Goal: Task Accomplishment & Management: Manage account settings

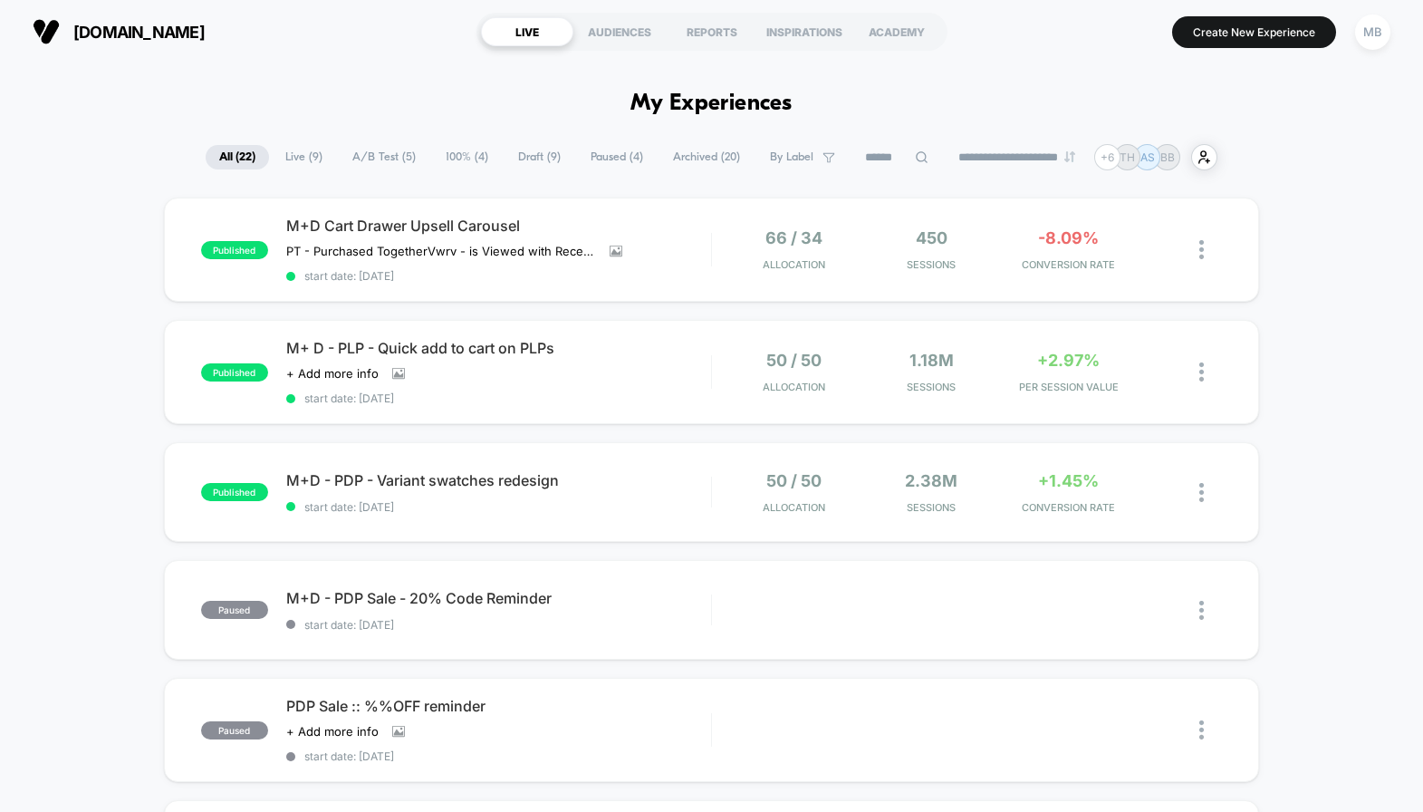
click at [461, 163] on span "100% ( 4 )" at bounding box center [467, 157] width 70 height 24
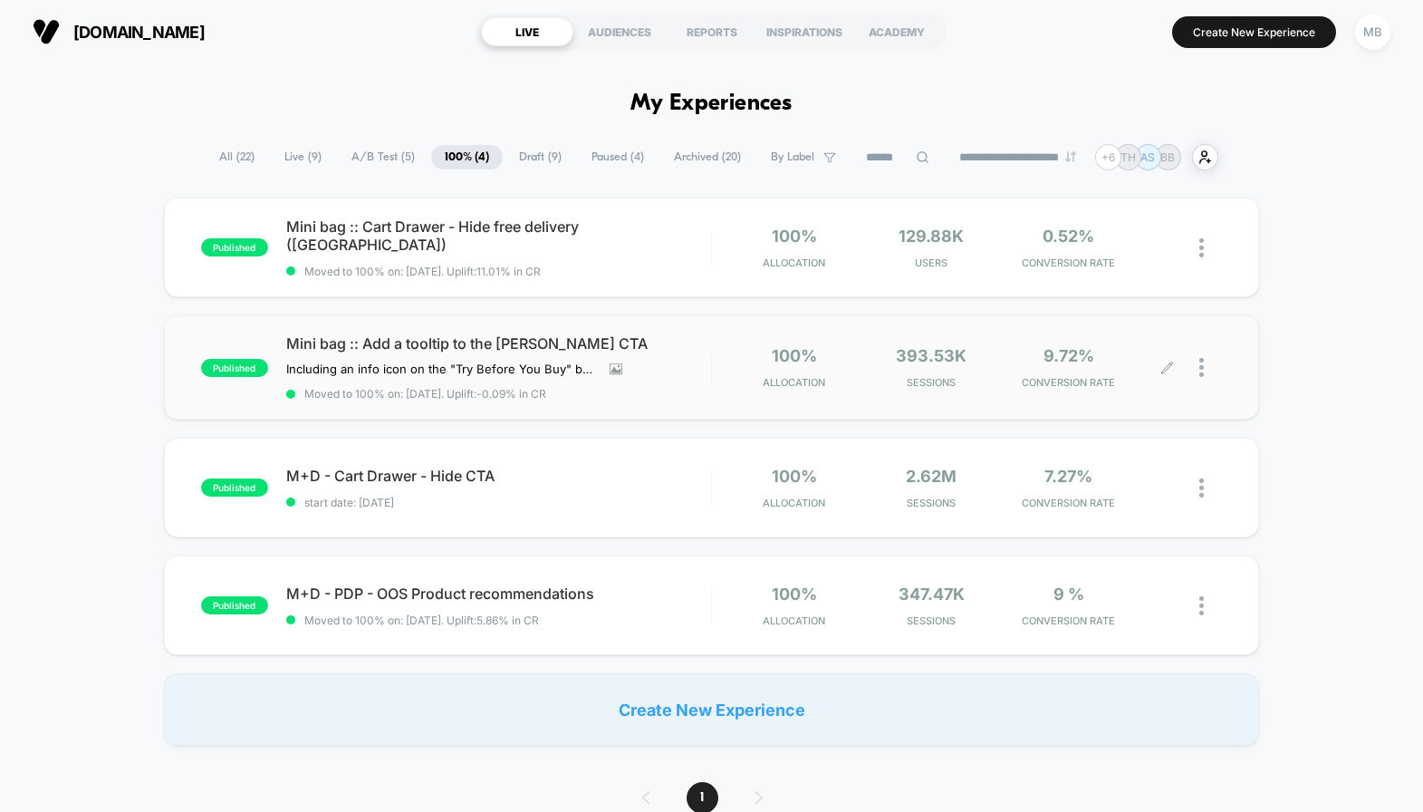
click at [1208, 370] on div at bounding box center [1210, 367] width 23 height 43
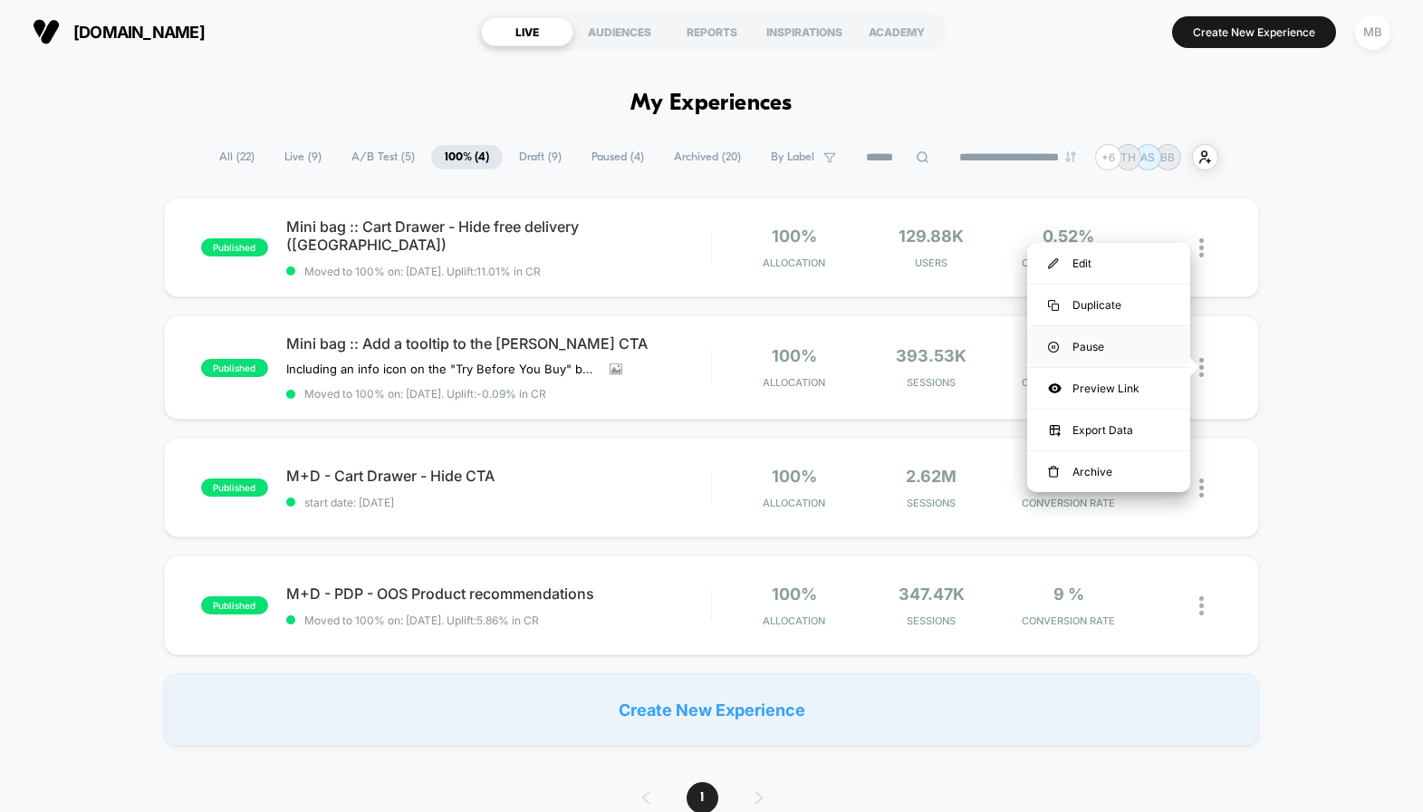
click at [1130, 346] on div "Pause" at bounding box center [1108, 346] width 163 height 41
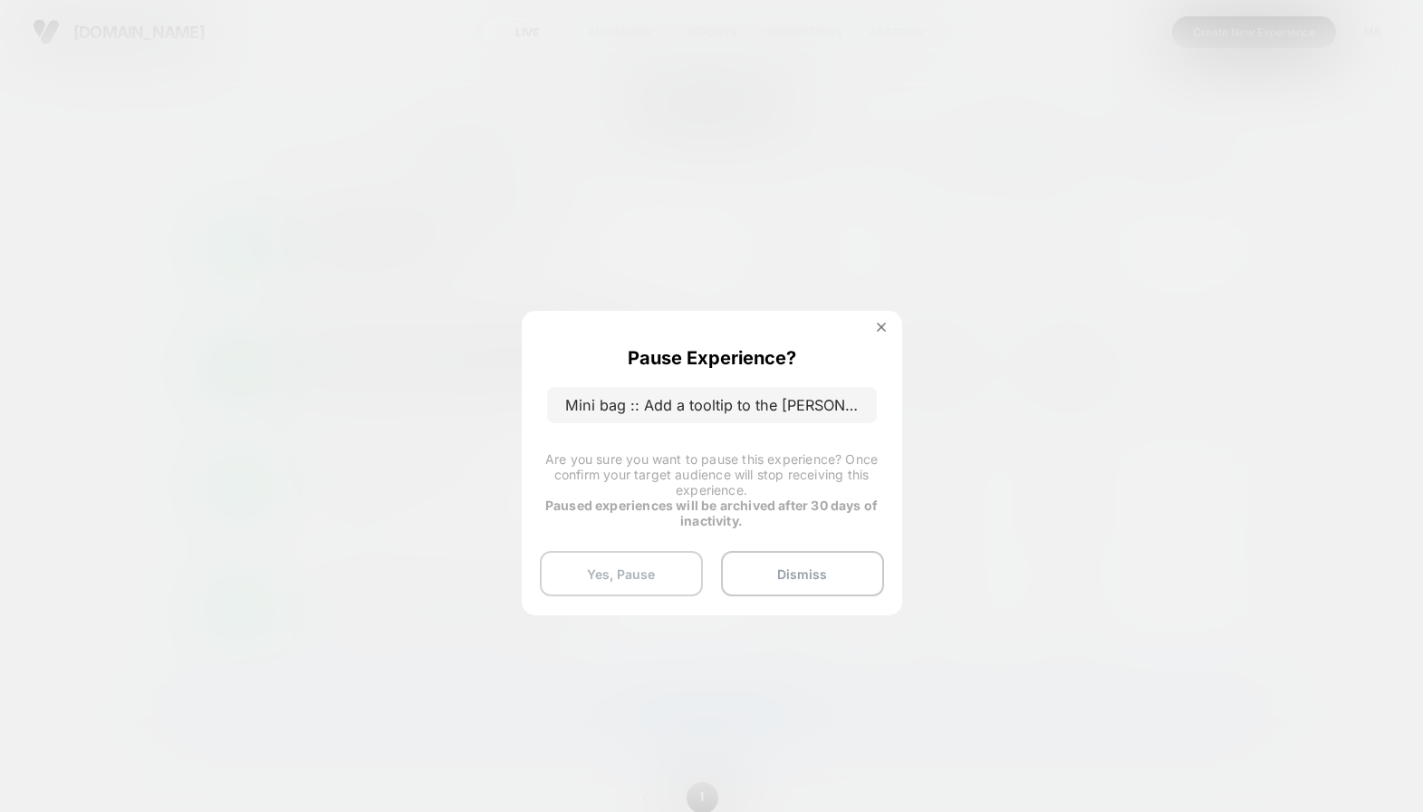
click at [658, 571] on button "Yes, Pause" at bounding box center [621, 573] width 163 height 45
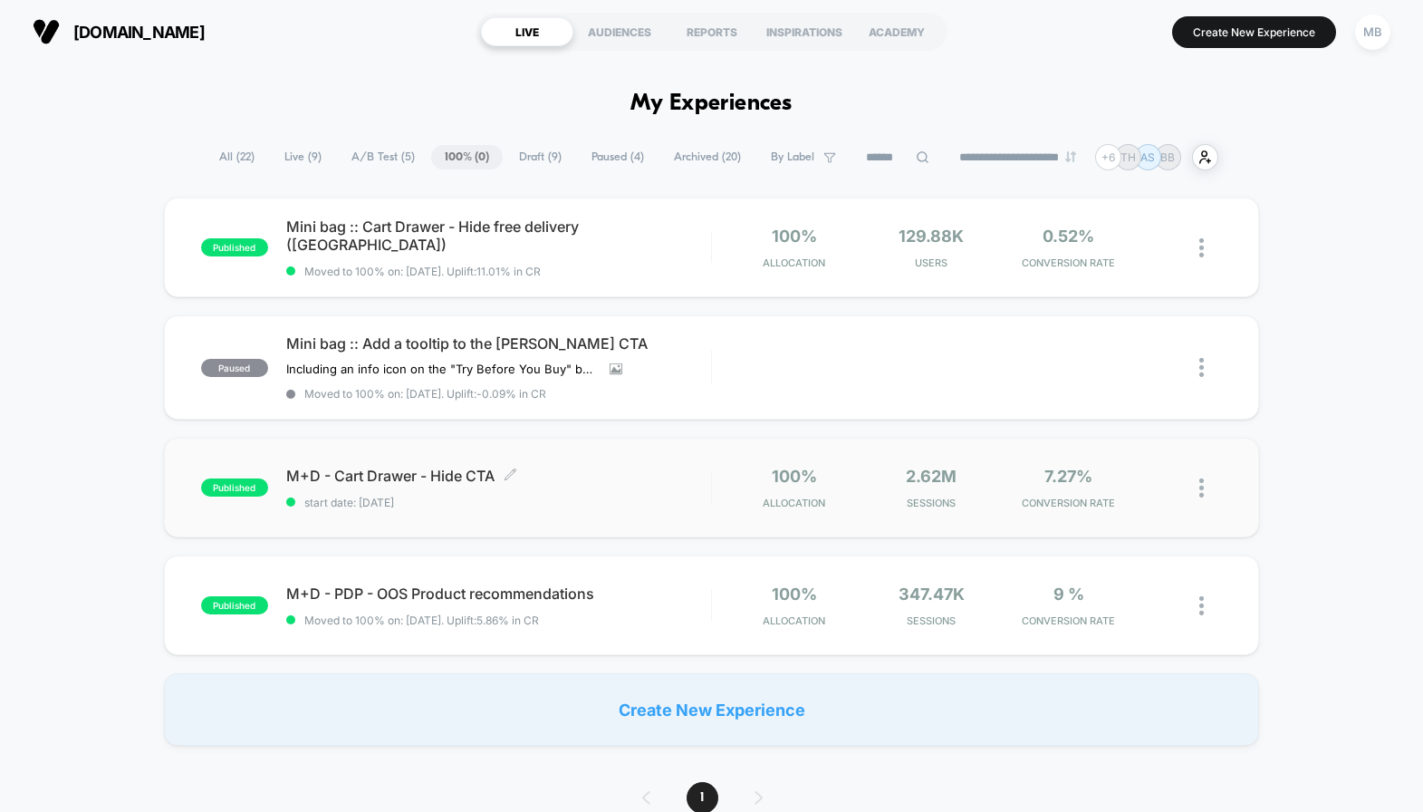
click at [455, 471] on span "M+D - Cart Drawer - Hide CTA Click to edit experience details" at bounding box center [498, 476] width 425 height 18
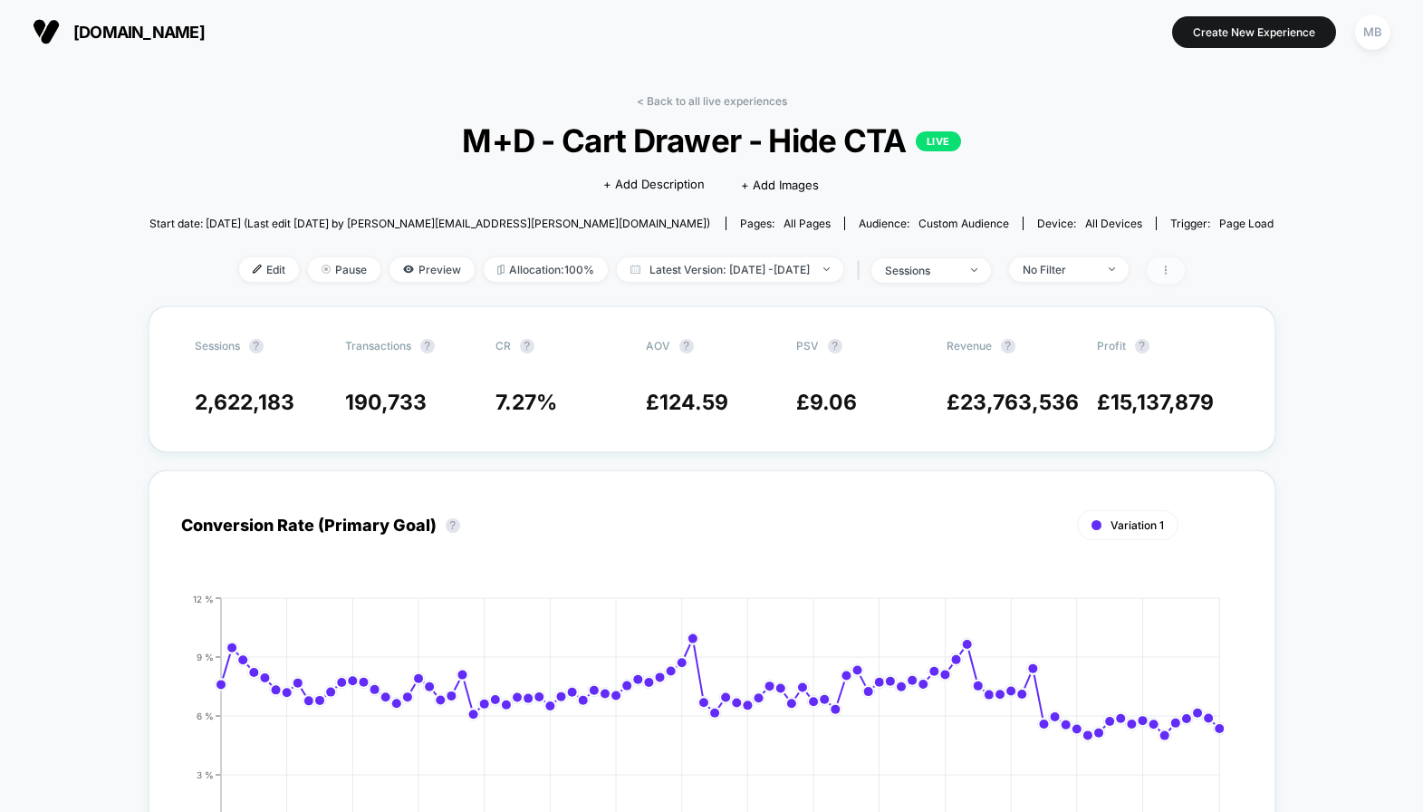
click at [1185, 259] on span at bounding box center [1166, 270] width 38 height 26
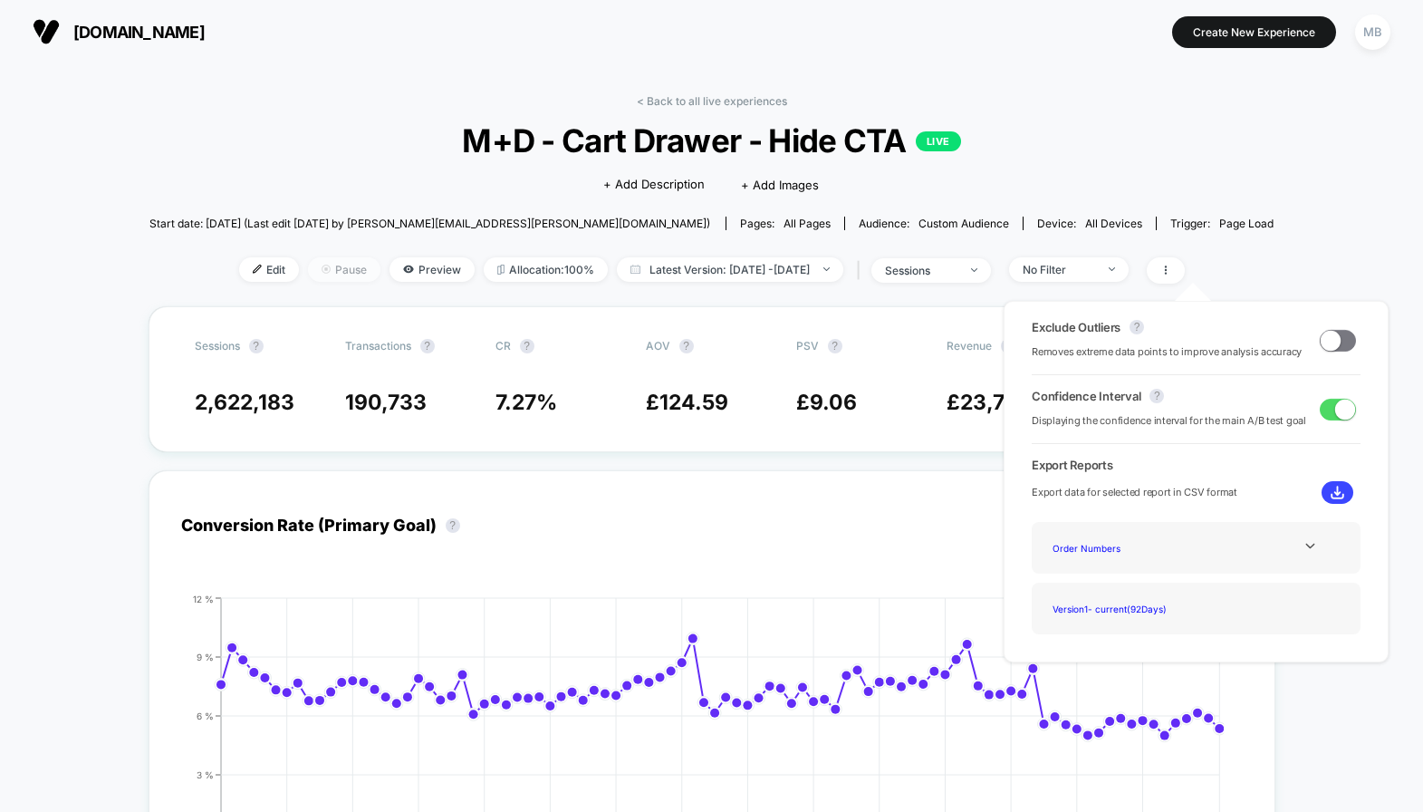
click at [323, 257] on span "Pause" at bounding box center [344, 269] width 72 height 24
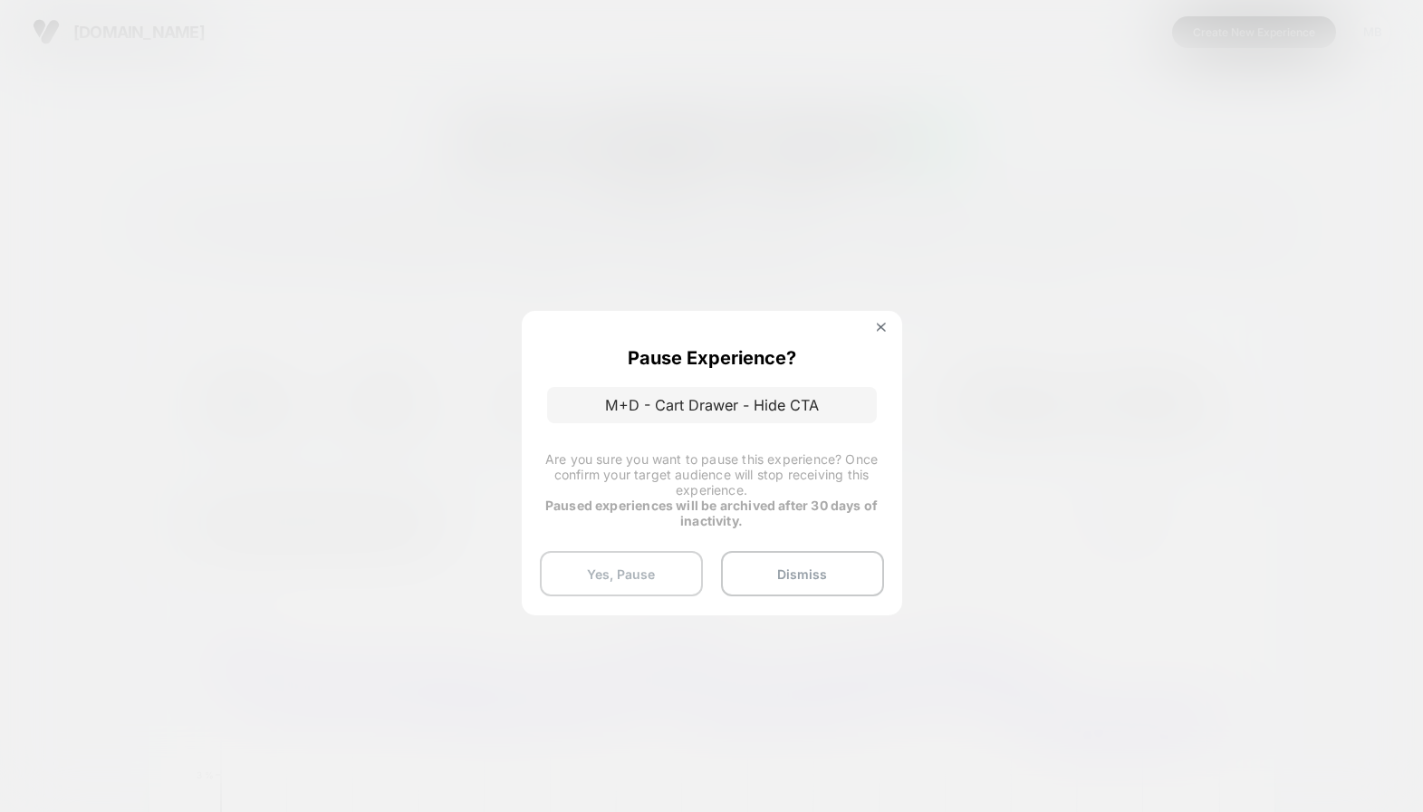
click at [650, 567] on button "Yes, Pause" at bounding box center [621, 573] width 163 height 45
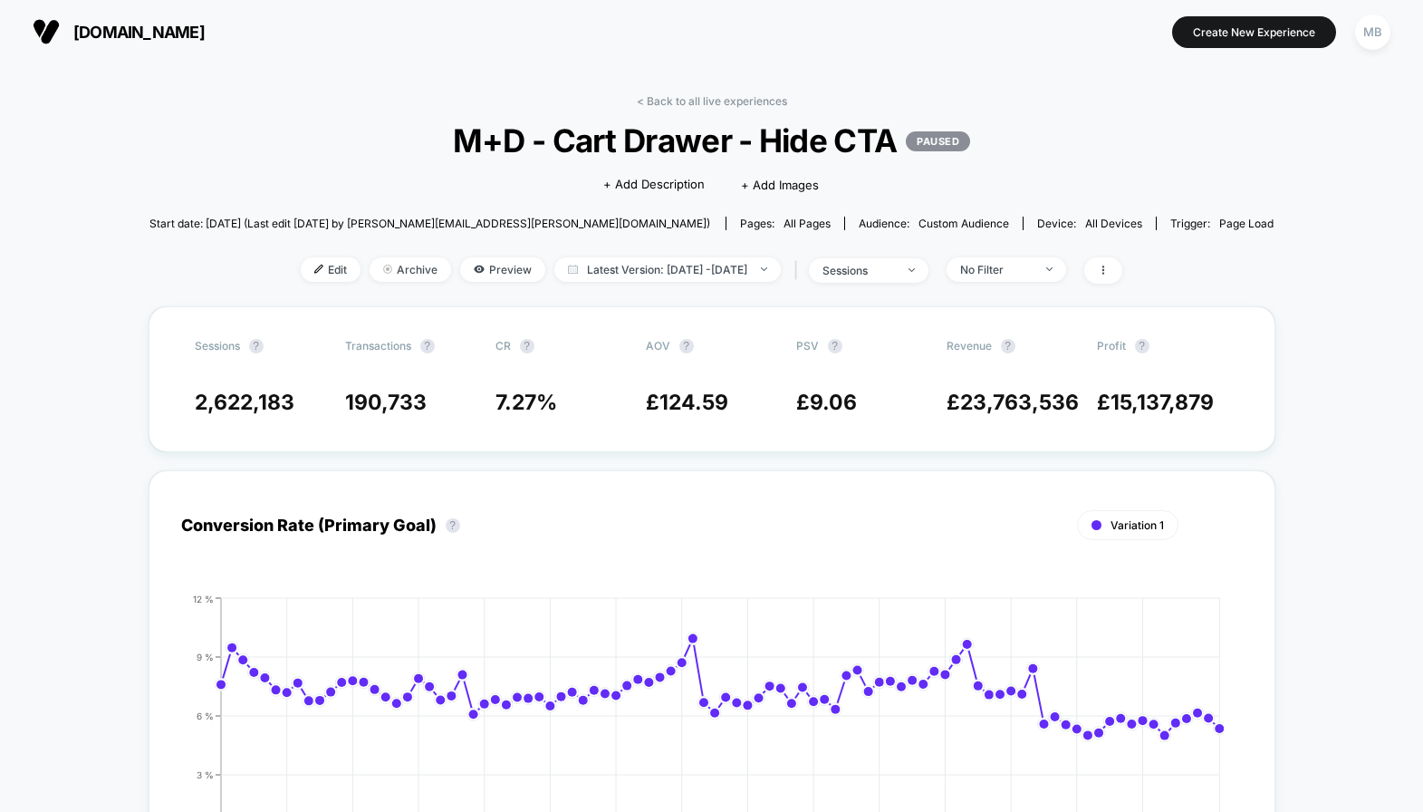
click at [684, 101] on link "< Back to all live experiences" at bounding box center [712, 101] width 150 height 14
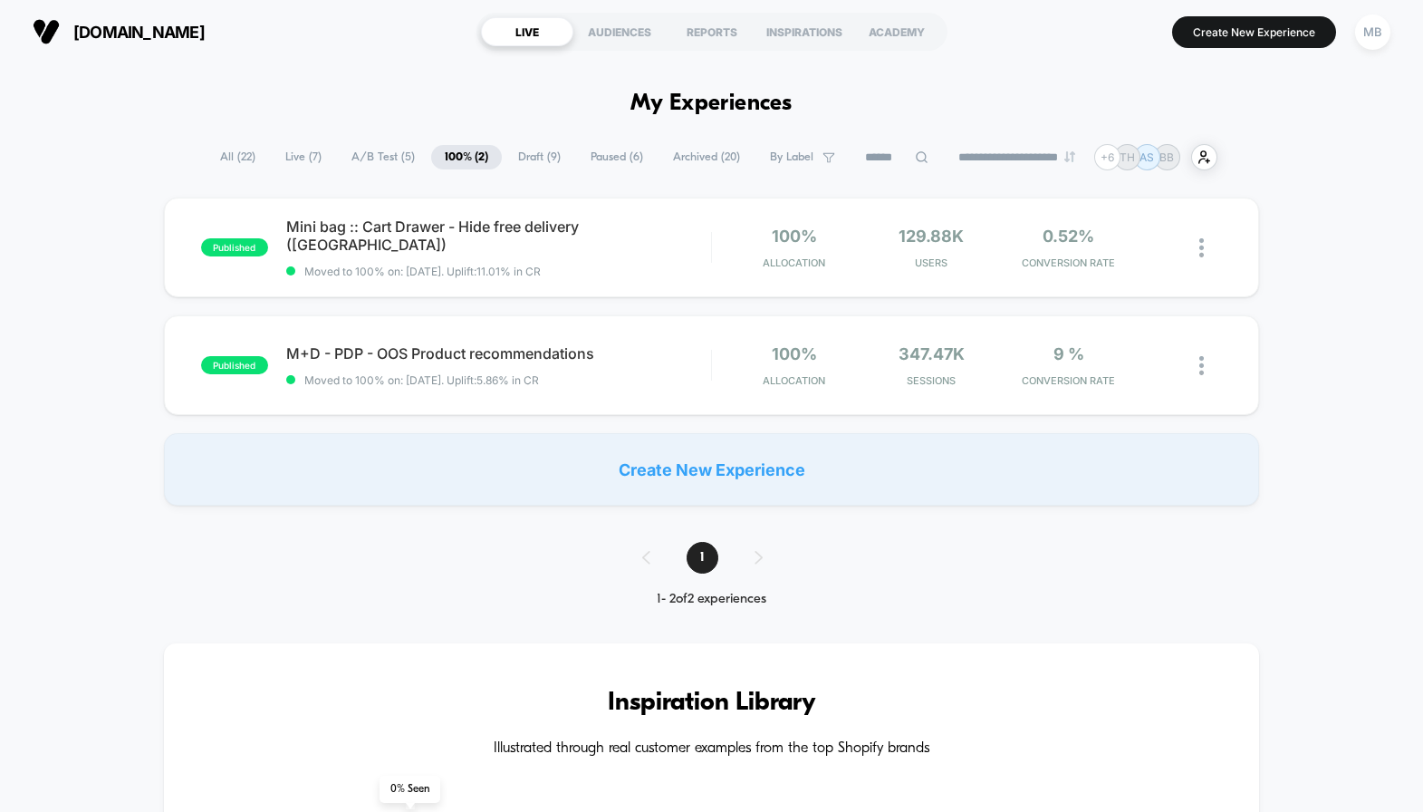
click at [368, 146] on span "A/B Test ( 5 )" at bounding box center [383, 157] width 91 height 24
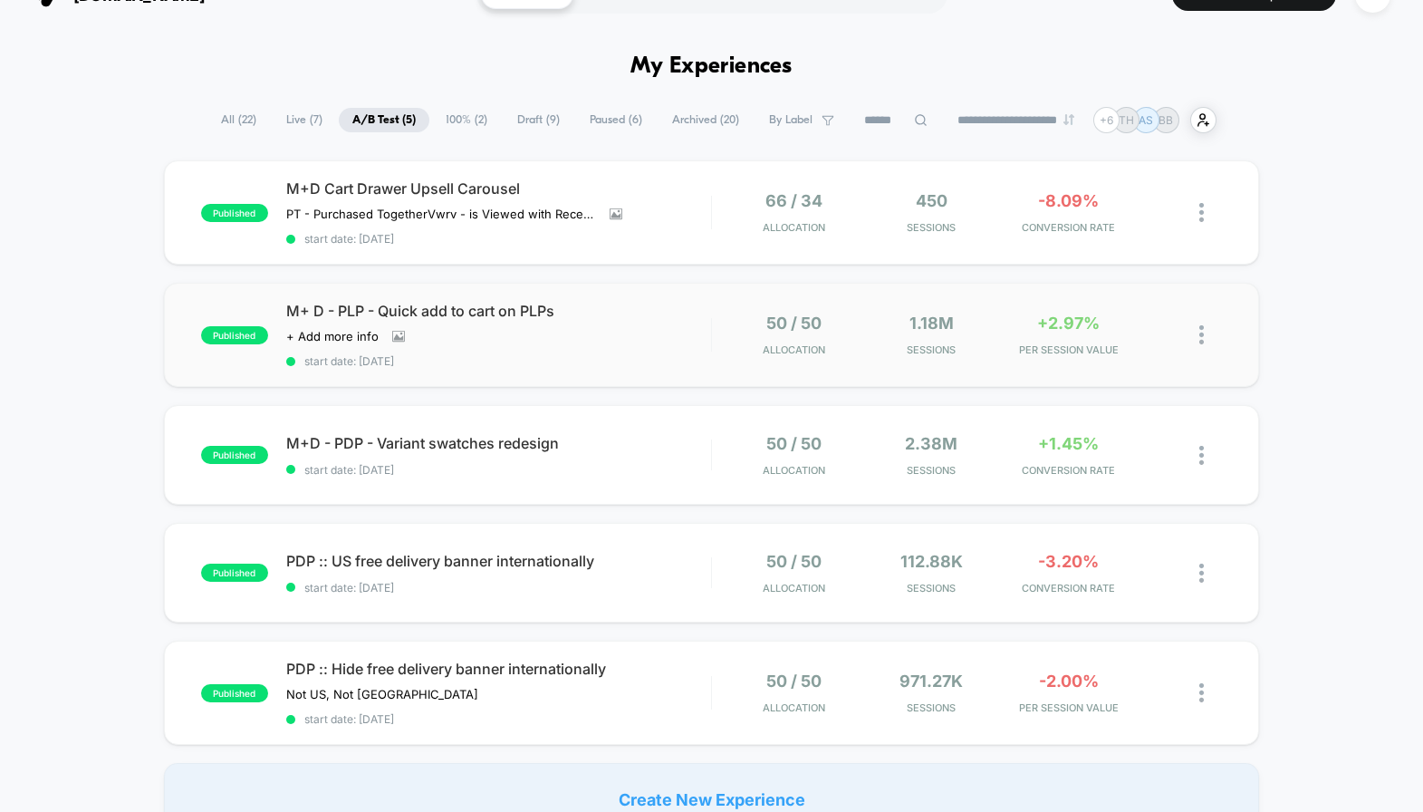
scroll to position [20, 0]
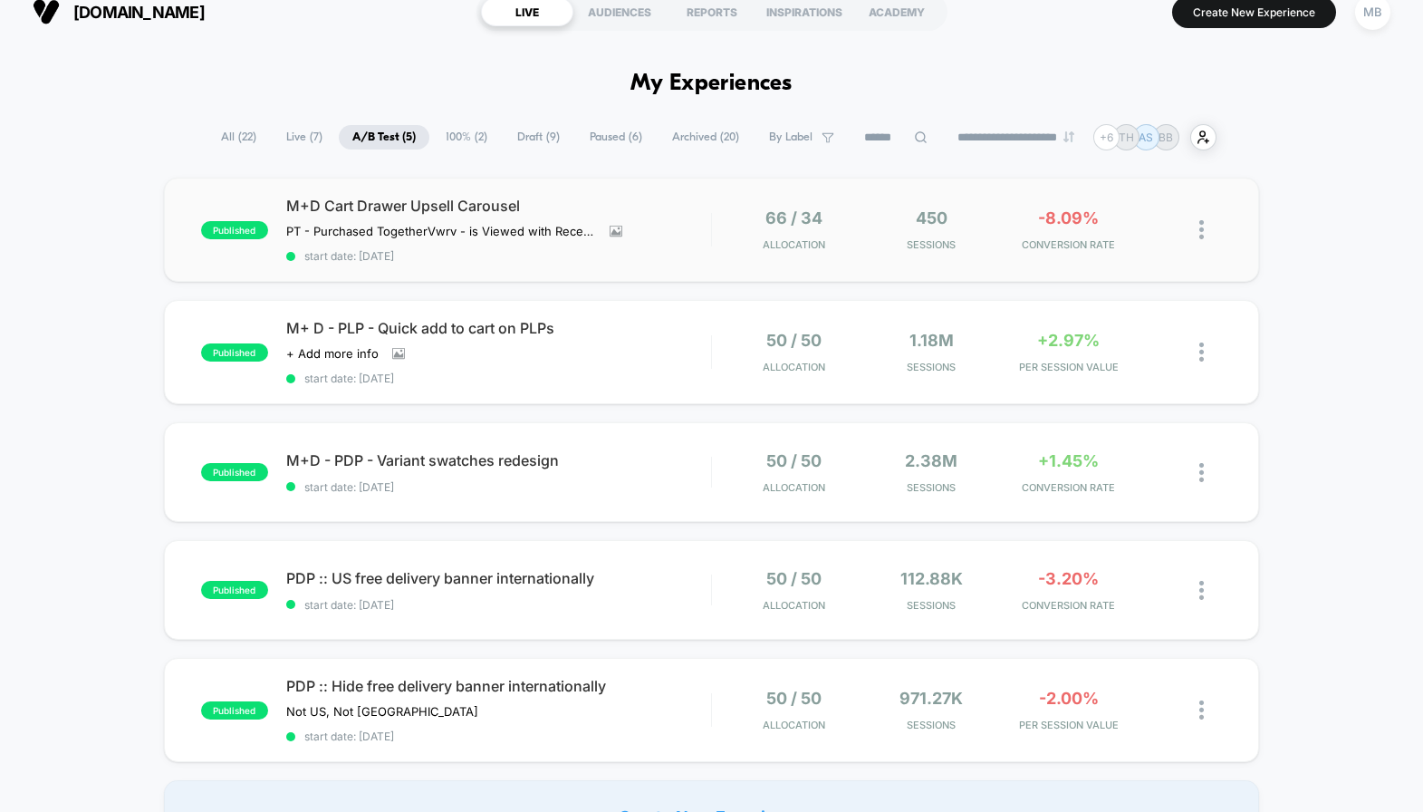
click at [712, 201] on div "published M+D Cart Drawer Upsell Carousel PT - Purchased Together Vwrv - is Vie…" at bounding box center [712, 230] width 1096 height 104
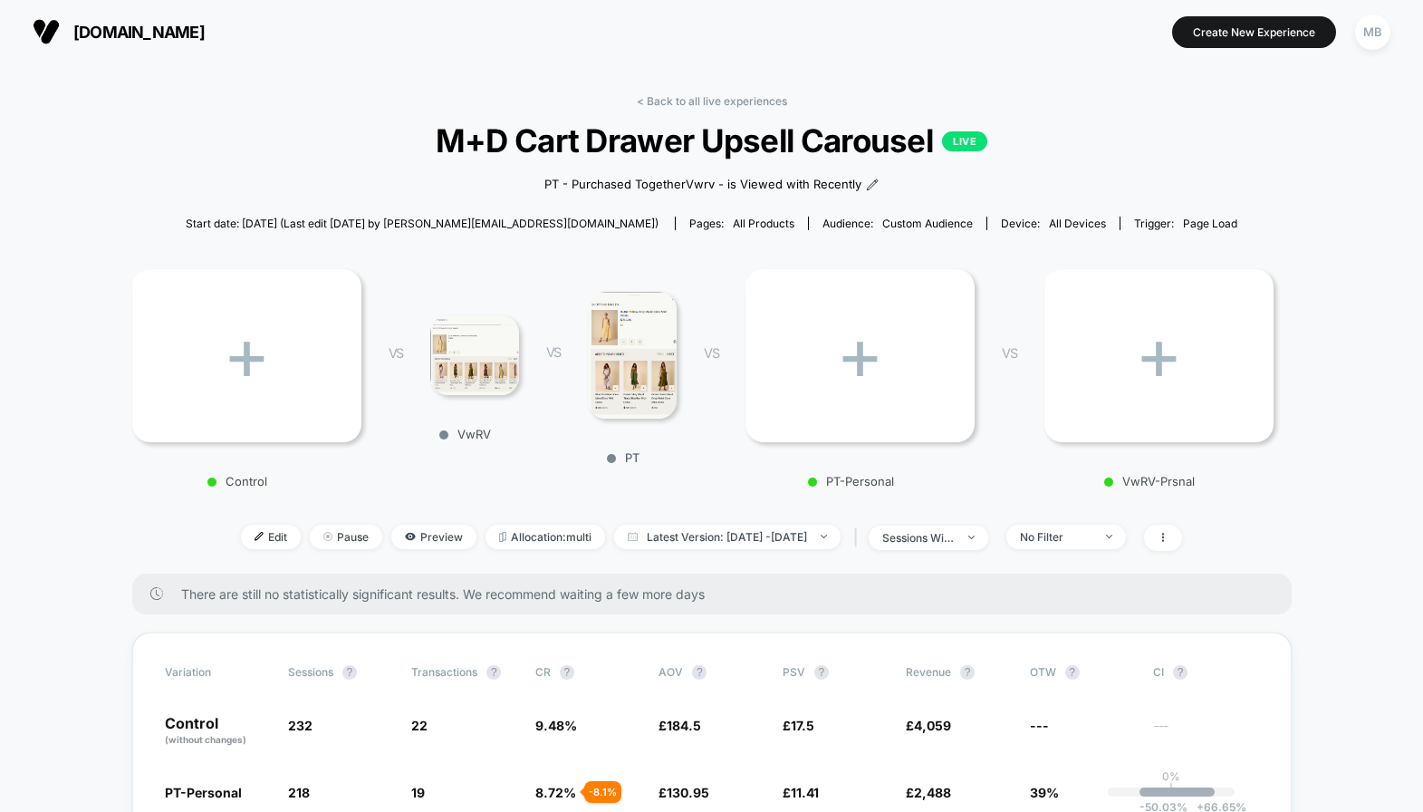
click at [720, 103] on link "< Back to all live experiences" at bounding box center [712, 101] width 150 height 14
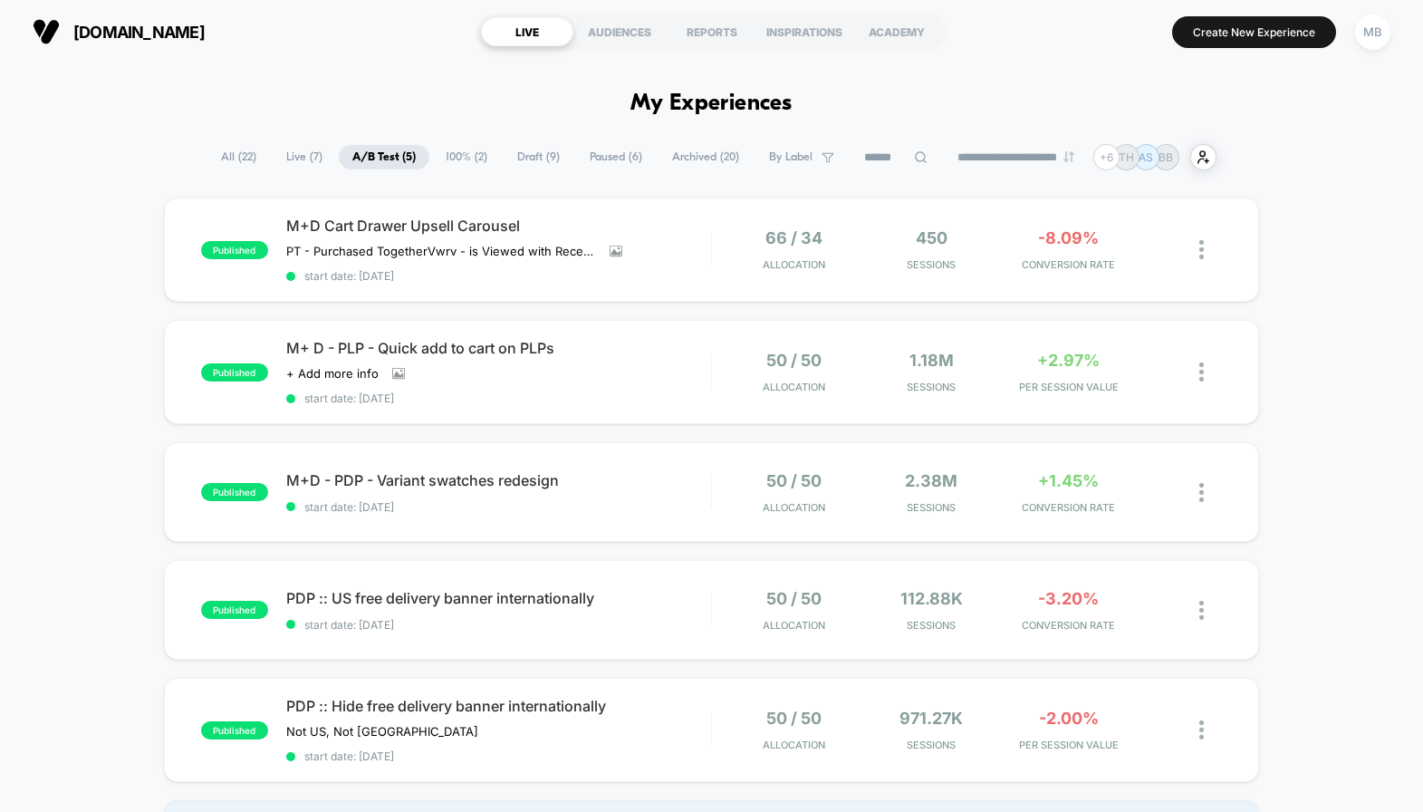
click at [314, 157] on span "Live ( 7 )" at bounding box center [304, 157] width 63 height 24
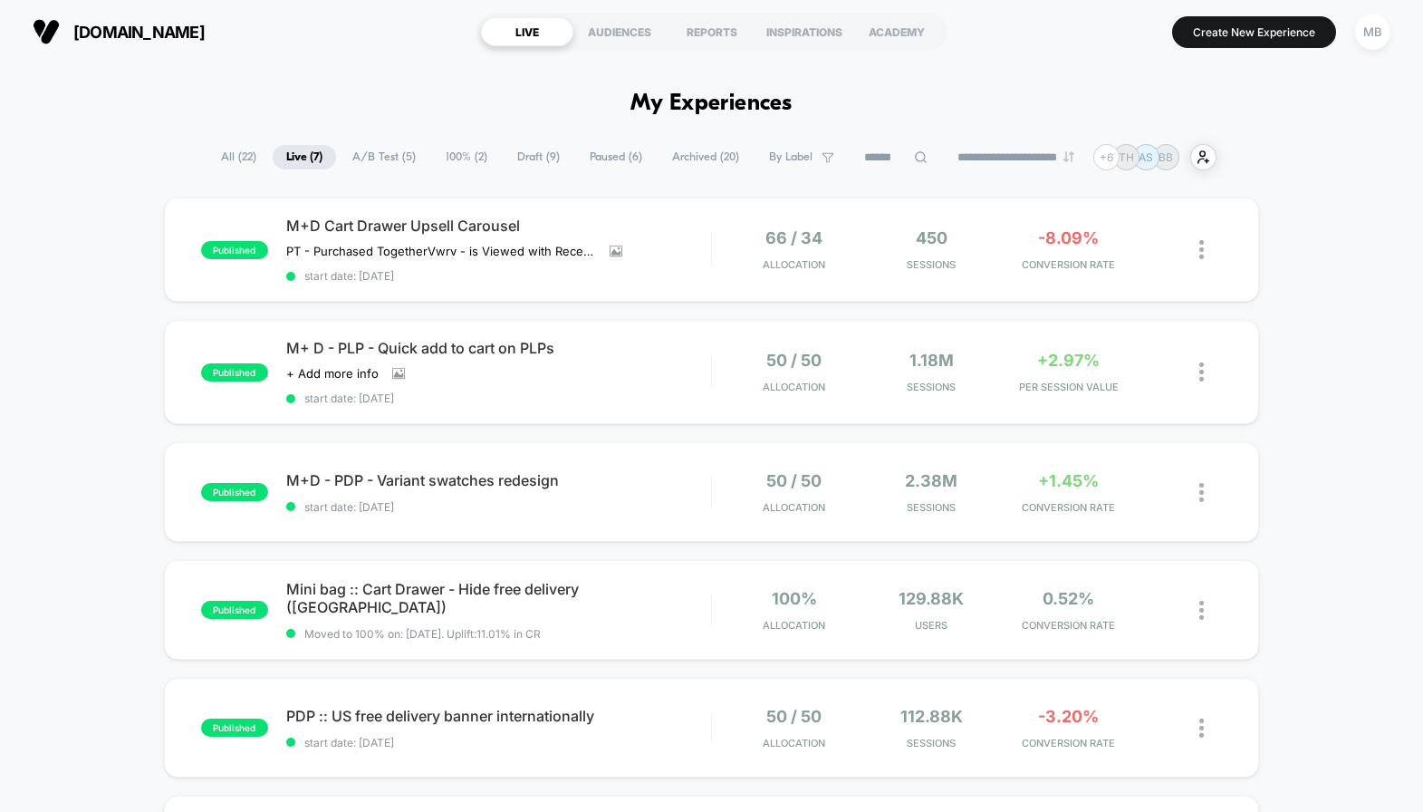
click at [220, 153] on span "All ( 22 )" at bounding box center [238, 157] width 63 height 24
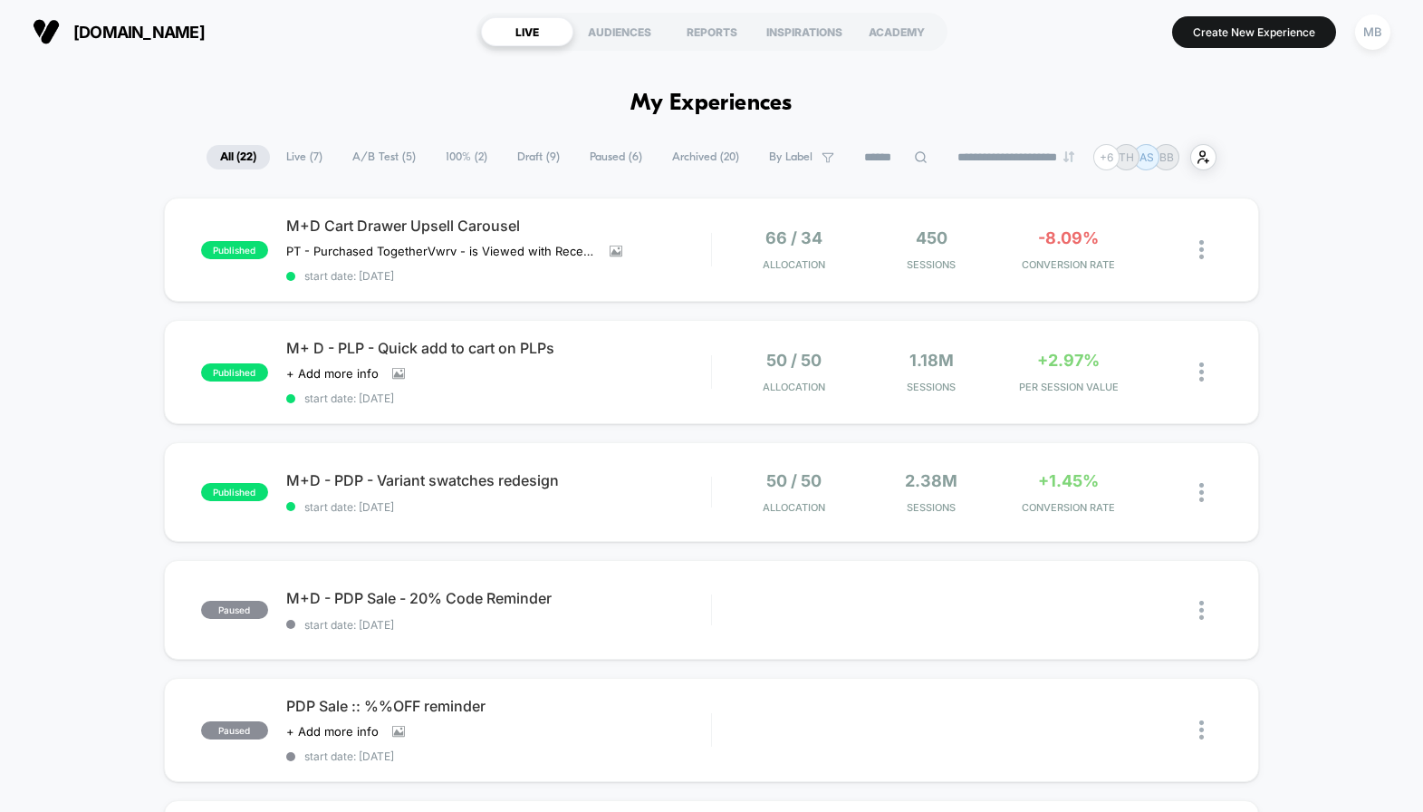
click at [283, 161] on span "Live ( 7 )" at bounding box center [304, 157] width 63 height 24
